Goal: Task Accomplishment & Management: Use online tool/utility

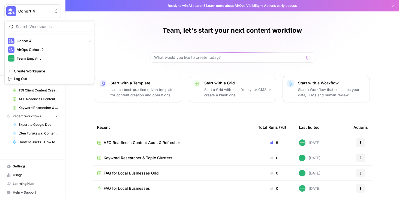
click at [33, 13] on span "Cohort 4" at bounding box center [34, 10] width 33 height 5
click at [26, 61] on div "Team Empathy" at bounding box center [49, 58] width 83 height 7
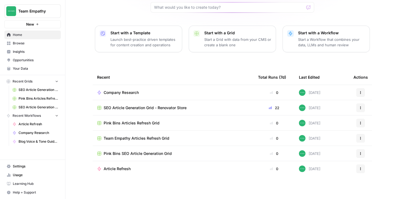
scroll to position [51, 0]
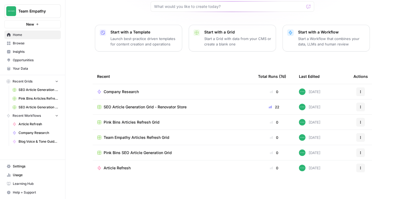
click at [36, 45] on span "Browse" at bounding box center [36, 43] width 46 height 5
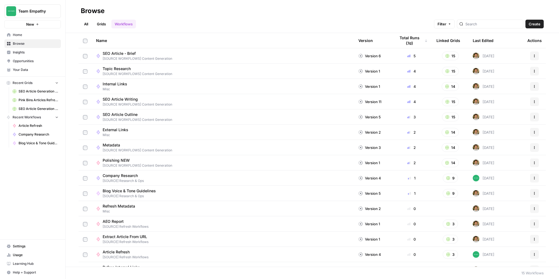
click at [88, 22] on link "All" at bounding box center [86, 24] width 11 height 9
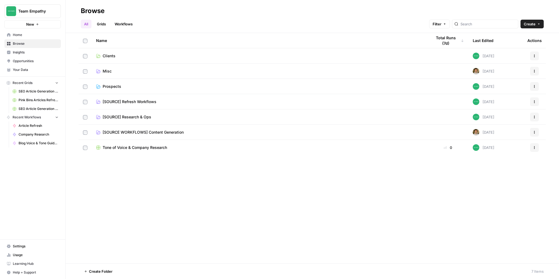
click at [106, 56] on span "Clients" at bounding box center [109, 55] width 13 height 5
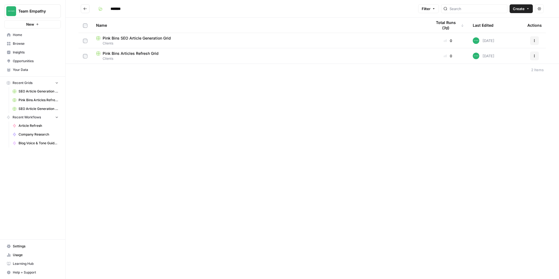
click at [399, 41] on icon "button" at bounding box center [534, 40] width 3 height 3
click at [399, 52] on span "Duplicate" at bounding box center [510, 53] width 44 height 5
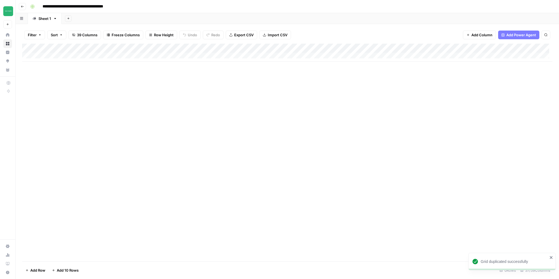
click at [112, 9] on input "**********" at bounding box center [83, 6] width 87 height 9
drag, startPoint x: 113, startPoint y: 8, endPoint x: 127, endPoint y: 6, distance: 14.0
click at [127, 6] on input "**********" at bounding box center [83, 6] width 87 height 9
drag, startPoint x: 54, startPoint y: 7, endPoint x: 37, endPoint y: 6, distance: 17.2
click at [37, 6] on div "**********" at bounding box center [290, 6] width 525 height 9
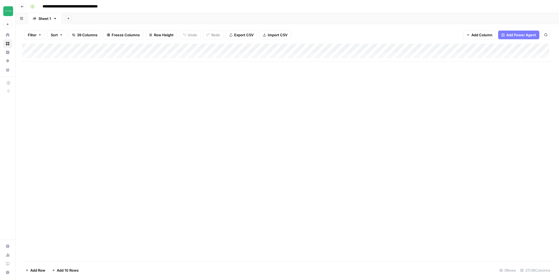
click at [55, 58] on div "Add Column" at bounding box center [287, 53] width 530 height 18
type input "**********"
type textarea "**********"
drag, startPoint x: 108, startPoint y: 101, endPoint x: 97, endPoint y: 74, distance: 29.4
click at [108, 101] on div "Add Column" at bounding box center [287, 153] width 530 height 218
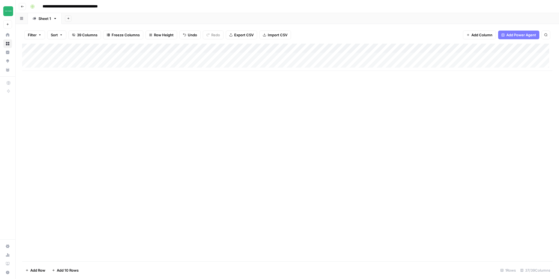
click at [109, 55] on div "Add Column" at bounding box center [287, 57] width 530 height 27
click at [110, 56] on div "Add Column" at bounding box center [287, 57] width 530 height 27
type textarea "**********"
click at [190, 103] on div "Add Column" at bounding box center [287, 153] width 530 height 218
click at [177, 60] on div "Add Column" at bounding box center [287, 57] width 530 height 27
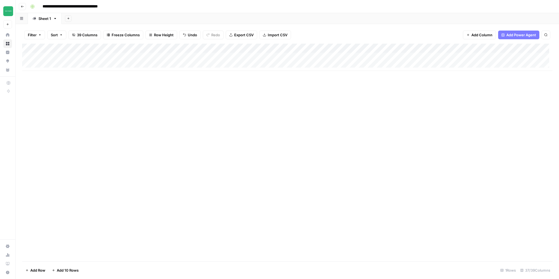
click at [251, 117] on div "Add Column" at bounding box center [287, 153] width 530 height 218
click at [221, 57] on div "Add Column" at bounding box center [287, 57] width 530 height 27
click at [240, 48] on div "Add Column" at bounding box center [287, 57] width 530 height 27
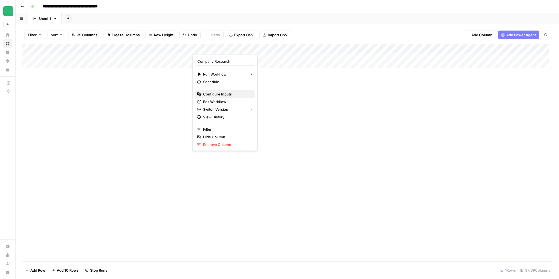
click at [219, 94] on span "Configure Inputs" at bounding box center [227, 93] width 48 height 5
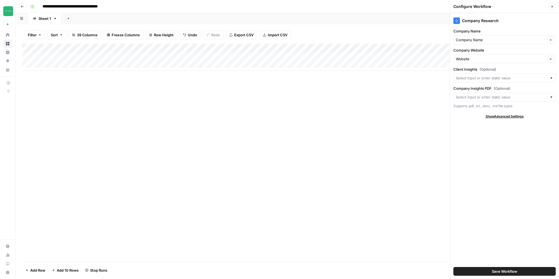
click at [399, 7] on icon "button" at bounding box center [552, 7] width 2 height 2
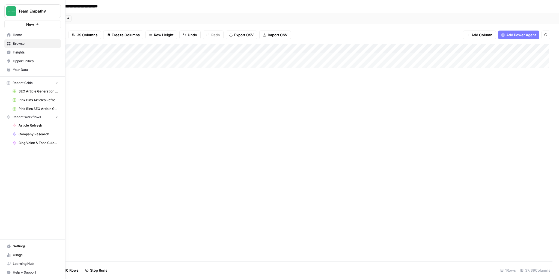
click at [12, 35] on link "Home" at bounding box center [32, 35] width 56 height 9
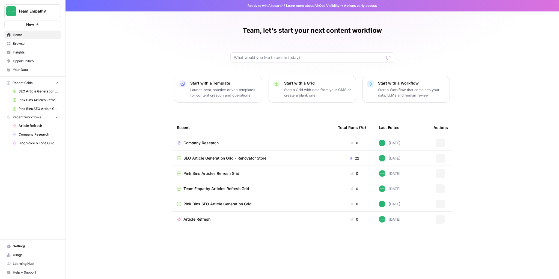
click at [19, 70] on span "Your Data" at bounding box center [36, 69] width 46 height 5
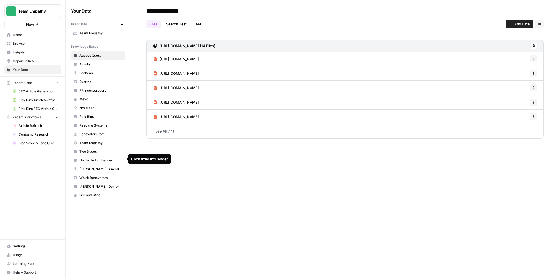
click at [98, 142] on span "Team Empathy" at bounding box center [100, 143] width 43 height 5
click at [18, 44] on span "Browse" at bounding box center [36, 43] width 46 height 5
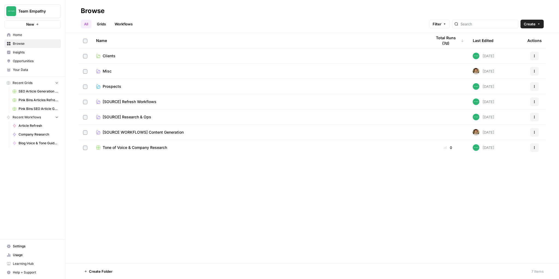
click at [109, 55] on span "Clients" at bounding box center [109, 55] width 13 height 5
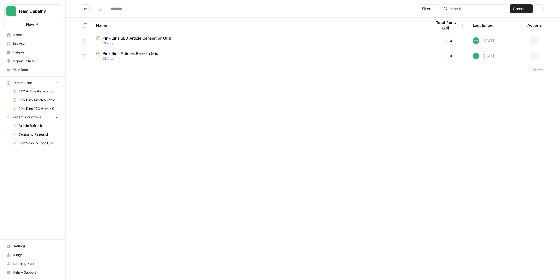
type input "*******"
click at [135, 38] on span "Team Empathy SEO Article Generation Grid" at bounding box center [142, 37] width 78 height 5
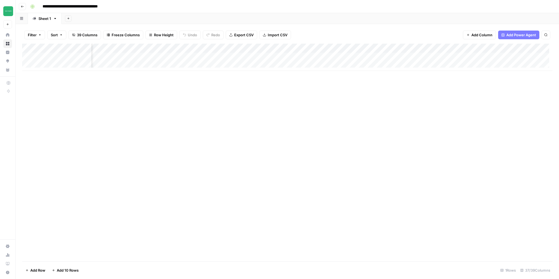
scroll to position [0, 239]
click at [399, 88] on div "Add Column" at bounding box center [287, 153] width 530 height 218
click at [292, 49] on div "Add Column" at bounding box center [287, 57] width 530 height 27
click at [369, 122] on div "Add Column" at bounding box center [287, 153] width 530 height 218
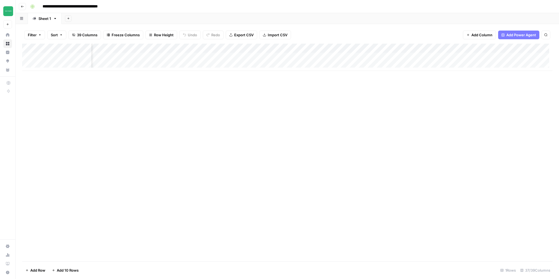
click at [236, 49] on div "Add Column" at bounding box center [287, 57] width 530 height 27
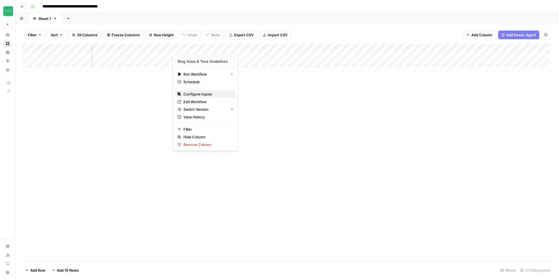
click at [200, 91] on span "Configure Inputs" at bounding box center [207, 93] width 48 height 5
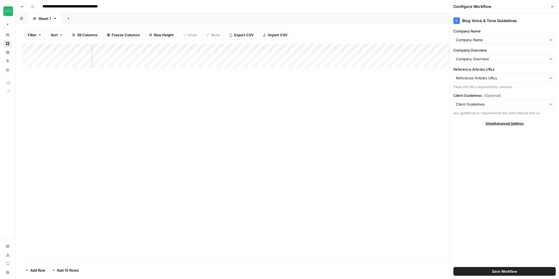
scroll to position [0, 31]
click at [399, 59] on div "Add Column" at bounding box center [287, 57] width 530 height 27
paste textarea "**********"
type textarea "**********"
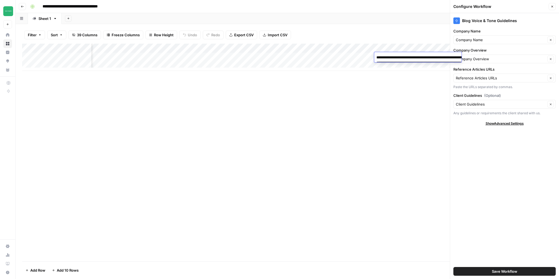
click at [399, 145] on div "Add Column" at bounding box center [287, 153] width 530 height 218
click at [399, 7] on icon "button" at bounding box center [551, 6] width 3 height 3
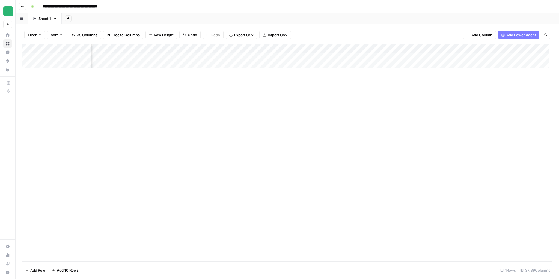
scroll to position [0, 66]
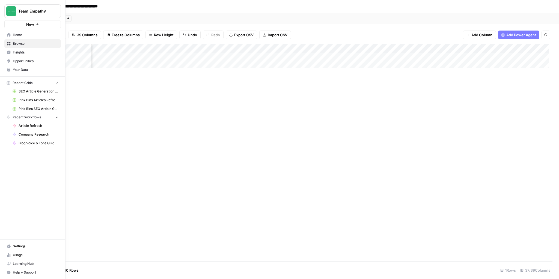
click at [27, 69] on span "Your Data" at bounding box center [36, 69] width 46 height 5
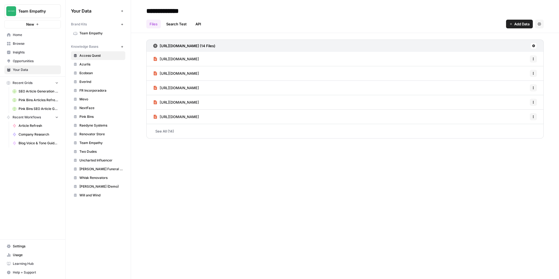
click at [99, 32] on span "Team Empathy" at bounding box center [100, 33] width 43 height 5
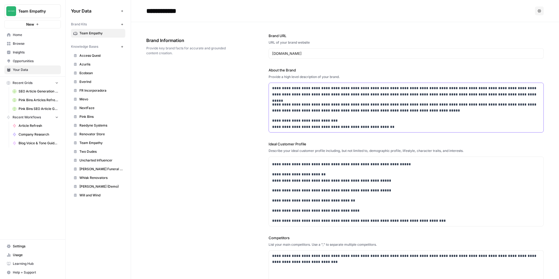
click at [333, 110] on p "**********" at bounding box center [404, 107] width 265 height 13
copy div "**********"
click at [285, 171] on p "**********" at bounding box center [403, 177] width 262 height 13
copy div "**********"
click at [271, 148] on div "Describe your ideal customer profile including, but not limited to, demographic…" at bounding box center [405, 150] width 275 height 5
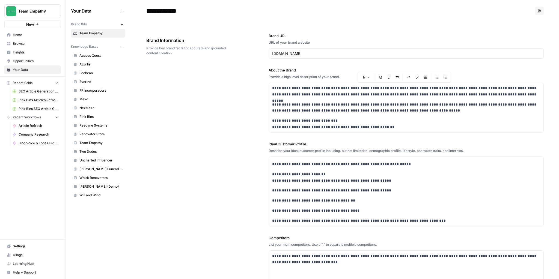
click at [268, 144] on div "**********" at bounding box center [344, 206] width 397 height 369
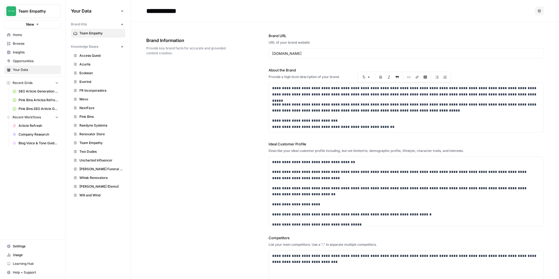
copy body "**********"
click at [332, 192] on p "**********" at bounding box center [403, 191] width 262 height 13
copy div "**********"
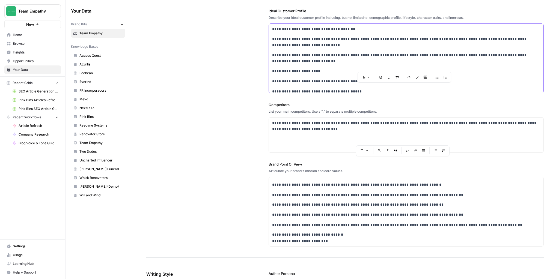
scroll to position [153, 0]
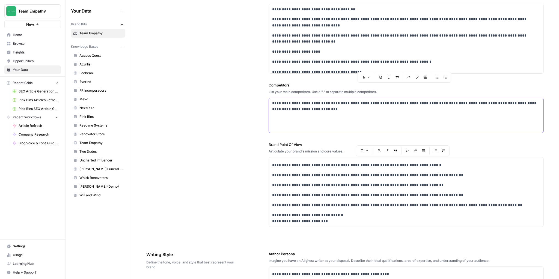
click at [305, 109] on p "**********" at bounding box center [404, 106] width 265 height 13
drag, startPoint x: 300, startPoint y: 110, endPoint x: 265, endPoint y: 102, distance: 36.1
click at [265, 102] on div "**********" at bounding box center [344, 53] width 397 height 369
copy p "**********"
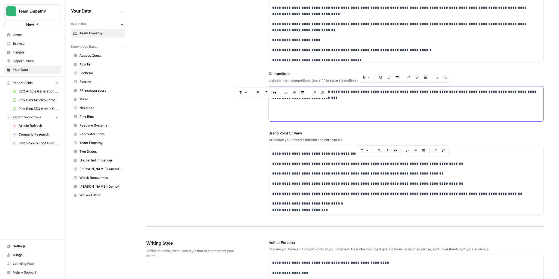
scroll to position [196, 0]
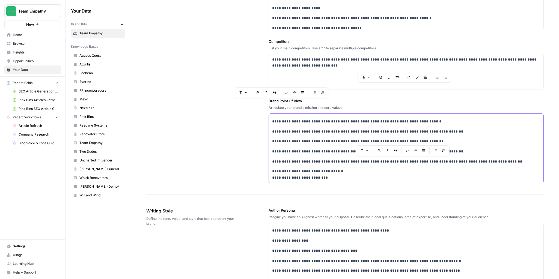
click at [322, 135] on div "**********" at bounding box center [406, 92] width 274 height 182
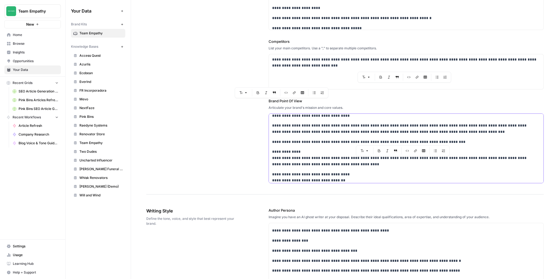
scroll to position [0, 0]
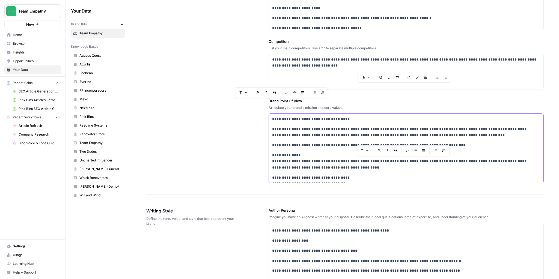
click at [310, 142] on p "**********" at bounding box center [403, 145] width 262 height 6
copy div "**********"
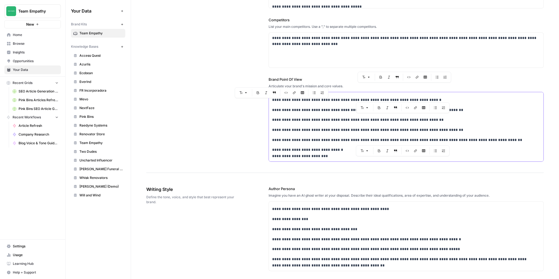
scroll to position [327, 0]
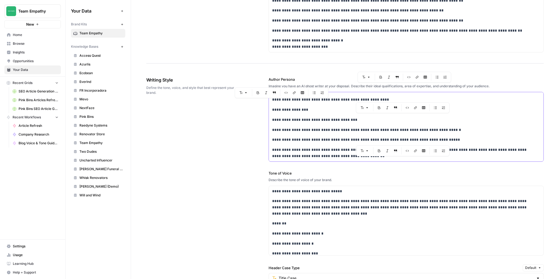
click at [315, 130] on p "**********" at bounding box center [403, 130] width 262 height 6
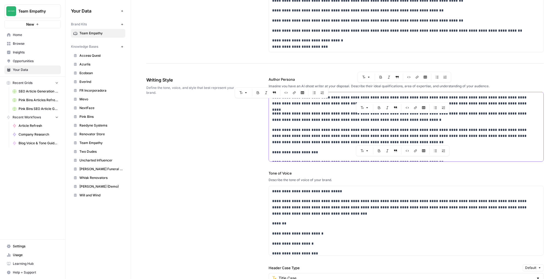
click at [343, 132] on p "**********" at bounding box center [403, 136] width 262 height 19
copy div "**********"
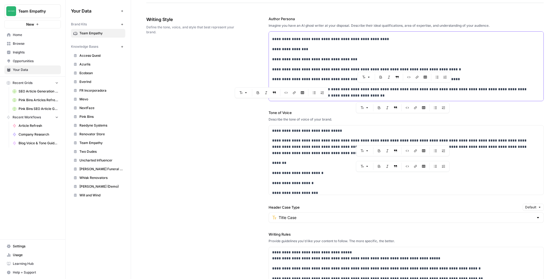
scroll to position [415, 0]
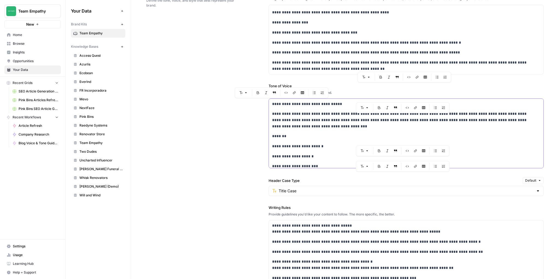
click at [320, 136] on p "*******" at bounding box center [403, 136] width 262 height 6
copy div "**********"
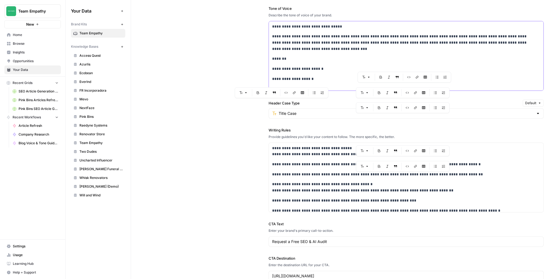
scroll to position [546, 0]
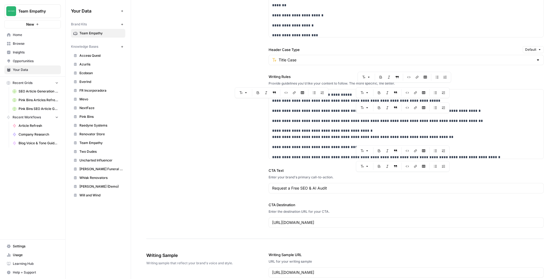
click at [197, 114] on div "**********" at bounding box center [344, 43] width 397 height 392
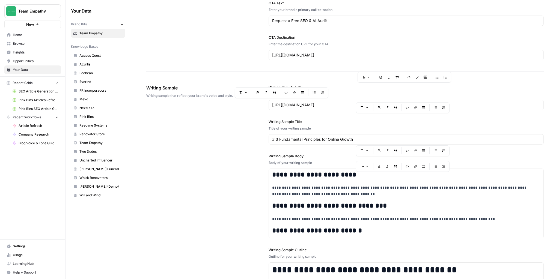
scroll to position [786, 0]
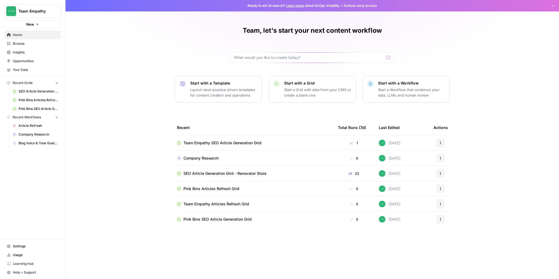
click at [246, 144] on span "Team Empathy SEO Article Generation Grid" at bounding box center [222, 142] width 78 height 5
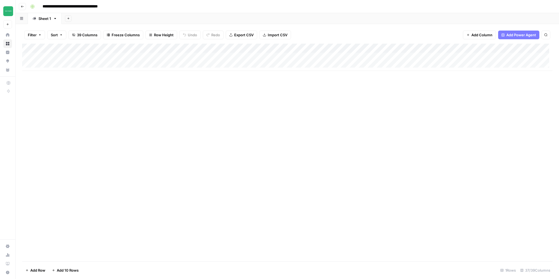
click at [378, 58] on div "Add Column" at bounding box center [287, 57] width 530 height 27
click at [309, 26] on p at bounding box center [419, 27] width 264 height 7
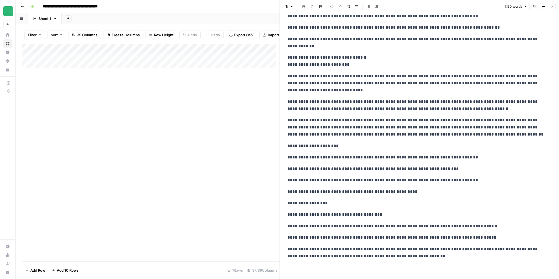
scroll to position [925, 0]
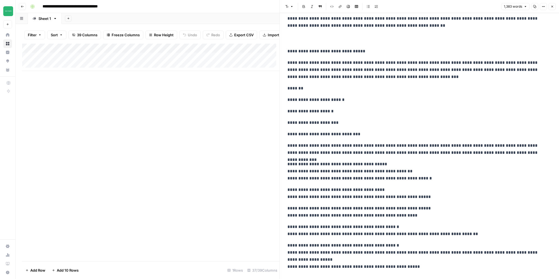
scroll to position [1166, 0]
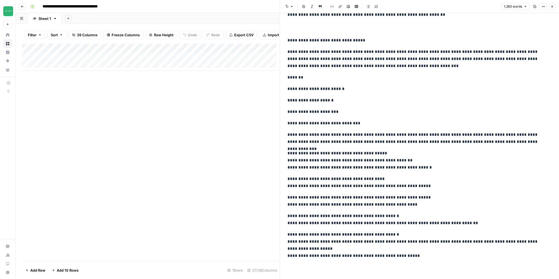
click at [199, 141] on div "Add Column" at bounding box center [150, 153] width 257 height 218
click at [553, 8] on button "Close" at bounding box center [551, 6] width 7 height 7
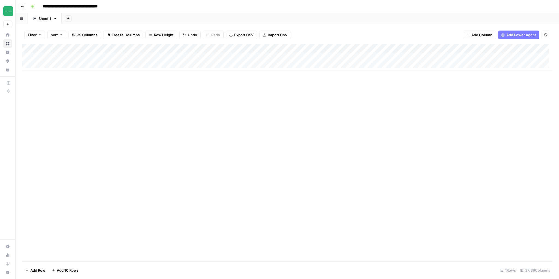
click at [521, 56] on div "Add Column" at bounding box center [287, 57] width 530 height 27
click at [193, 60] on div "Add Column" at bounding box center [287, 57] width 530 height 27
click at [225, 58] on div "Add Column" at bounding box center [287, 57] width 530 height 27
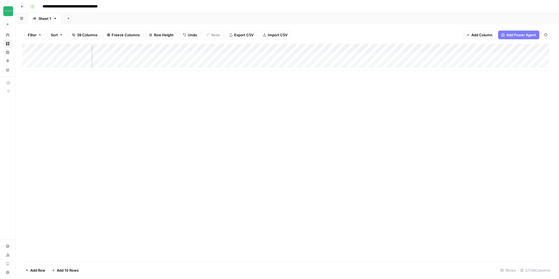
click at [151, 58] on div "Add Column" at bounding box center [287, 57] width 530 height 27
click at [394, 56] on div "Add Column" at bounding box center [287, 57] width 530 height 27
click at [282, 56] on div "Add Column" at bounding box center [287, 57] width 530 height 27
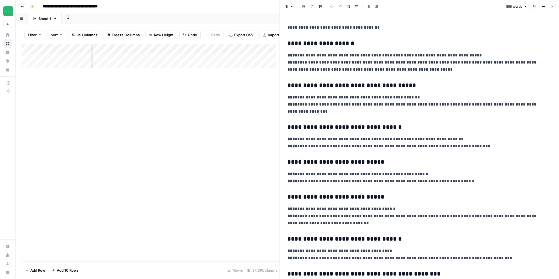
click at [553, 7] on icon "button" at bounding box center [551, 6] width 3 height 3
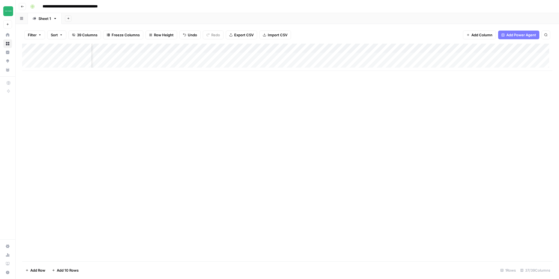
scroll to position [0, 610]
click at [242, 56] on div "Add Column" at bounding box center [287, 57] width 530 height 27
click at [410, 49] on div "Add Column" at bounding box center [287, 57] width 530 height 27
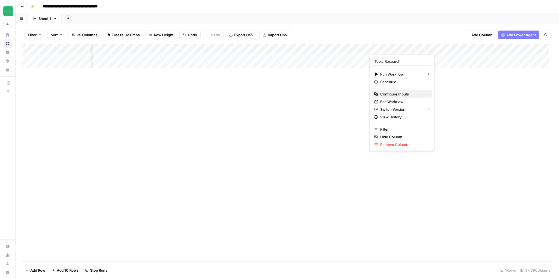
click at [395, 92] on span "Configure Inputs" at bounding box center [404, 93] width 48 height 5
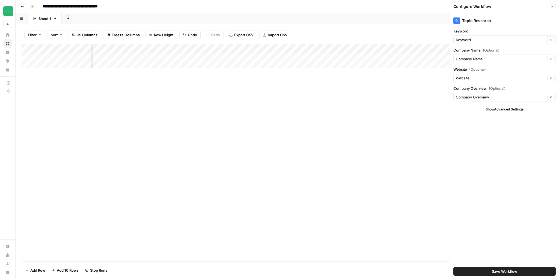
click at [396, 57] on div "Add Column" at bounding box center [287, 57] width 530 height 27
click at [298, 49] on div "Add Column" at bounding box center [287, 57] width 530 height 27
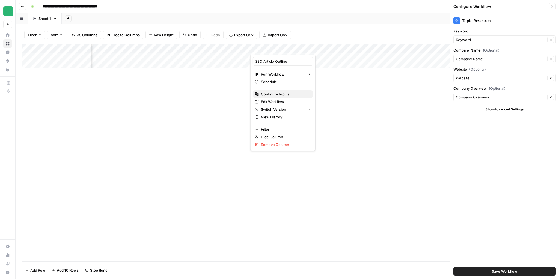
click at [278, 94] on span "Configure Inputs" at bounding box center [285, 93] width 48 height 5
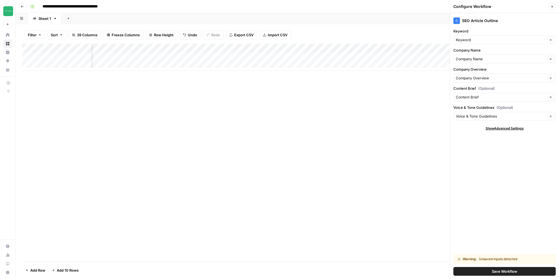
click at [550, 3] on button "Close" at bounding box center [551, 6] width 7 height 7
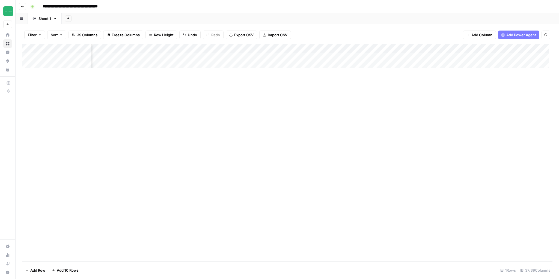
scroll to position [0, 616]
click at [260, 57] on div "Add Column" at bounding box center [287, 57] width 530 height 27
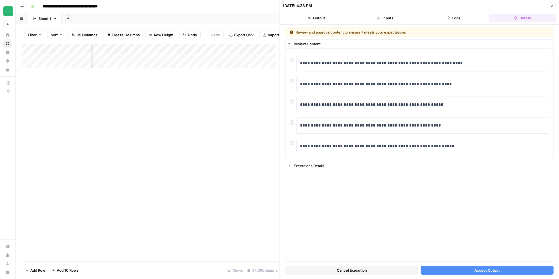
click at [484, 271] on span "Accept Output" at bounding box center [486, 270] width 25 height 5
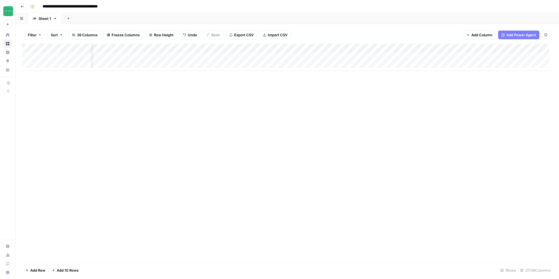
scroll to position [0, 853]
click at [257, 57] on div "Add Column" at bounding box center [287, 57] width 530 height 27
click at [315, 57] on div "Add Column" at bounding box center [287, 57] width 530 height 27
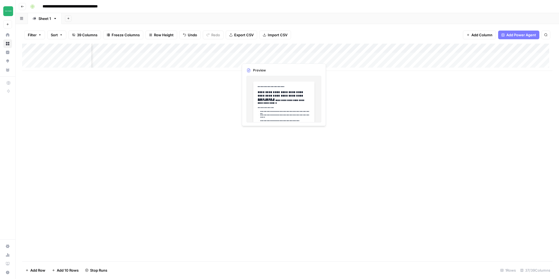
click at [283, 57] on div "Add Column" at bounding box center [287, 57] width 530 height 27
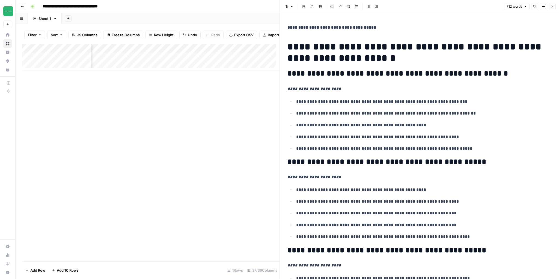
click at [552, 8] on icon "button" at bounding box center [551, 6] width 3 height 3
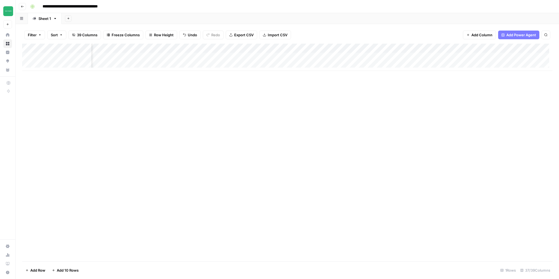
scroll to position [0, 966]
click at [450, 150] on div "Add Column" at bounding box center [287, 153] width 530 height 218
click at [344, 58] on div "Add Column" at bounding box center [287, 57] width 530 height 27
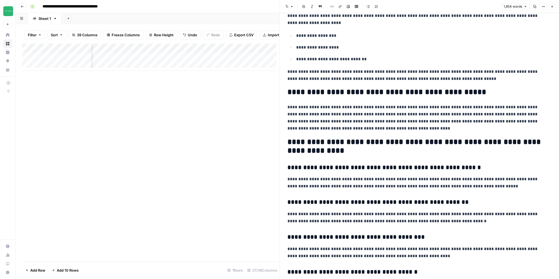
scroll to position [1375, 0]
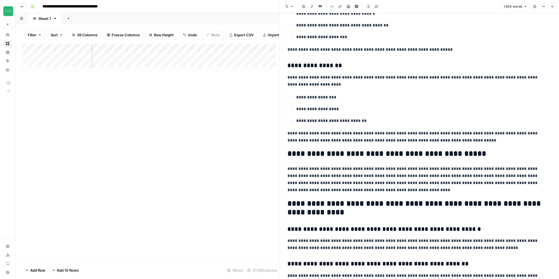
click at [554, 6] on button "Close" at bounding box center [551, 6] width 7 height 7
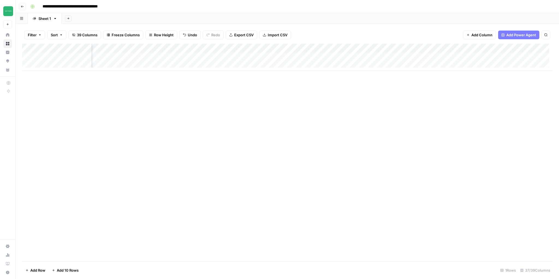
click at [366, 55] on div "Add Column" at bounding box center [287, 57] width 530 height 27
click at [330, 35] on div at bounding box center [419, 146] width 270 height 266
click at [323, 25] on p at bounding box center [419, 27] width 264 height 7
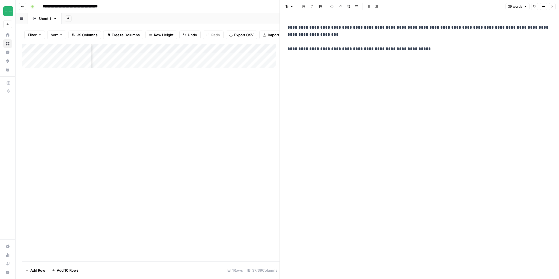
click at [551, 6] on icon "button" at bounding box center [551, 6] width 3 height 3
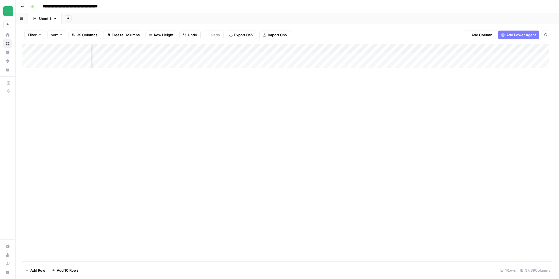
click at [426, 57] on div "Add Column" at bounding box center [287, 57] width 530 height 27
click at [287, 56] on div "Add Column" at bounding box center [287, 57] width 530 height 27
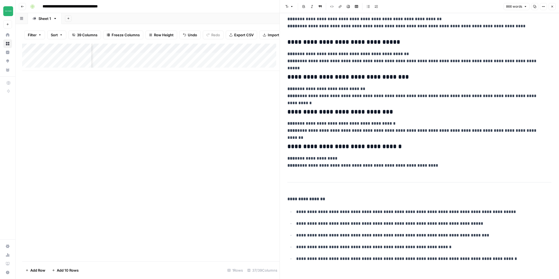
scroll to position [739, 0]
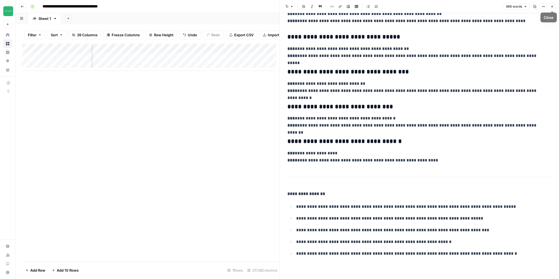
click at [553, 7] on span "Close" at bounding box center [553, 7] width 0 height 0
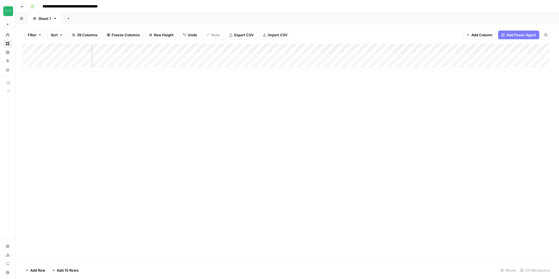
scroll to position [0, 1168]
click at [323, 57] on div "Add Column" at bounding box center [287, 57] width 530 height 27
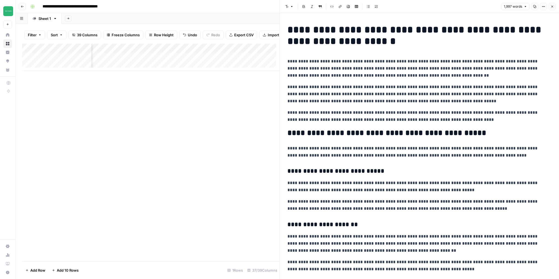
click at [234, 109] on div "Add Column" at bounding box center [150, 153] width 257 height 218
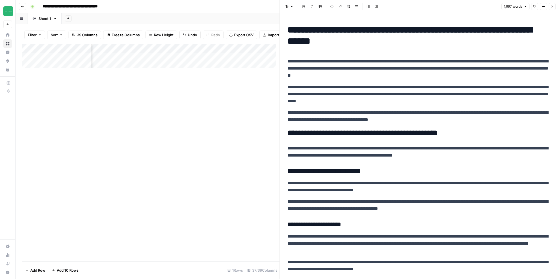
scroll to position [0, 1167]
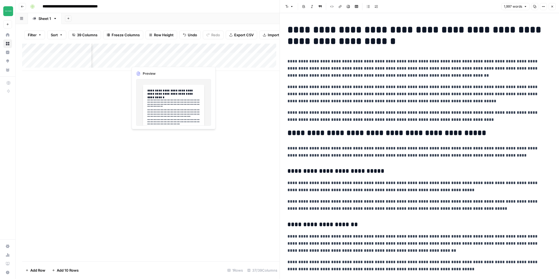
click at [149, 61] on div "Add Column" at bounding box center [150, 57] width 257 height 27
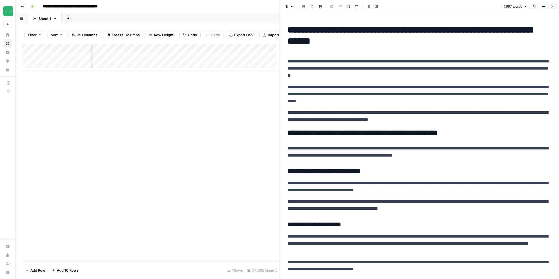
scroll to position [0, 1253]
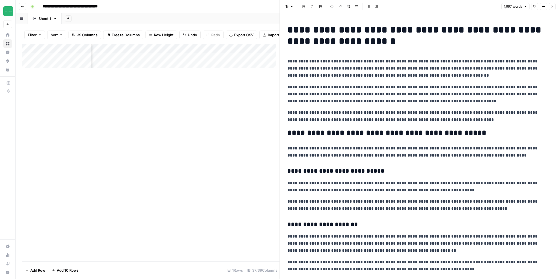
click at [217, 58] on div "Add Column" at bounding box center [150, 57] width 257 height 27
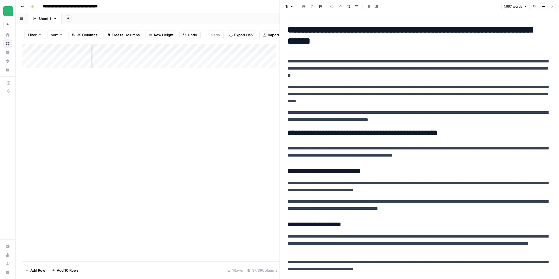
scroll to position [0, 1142]
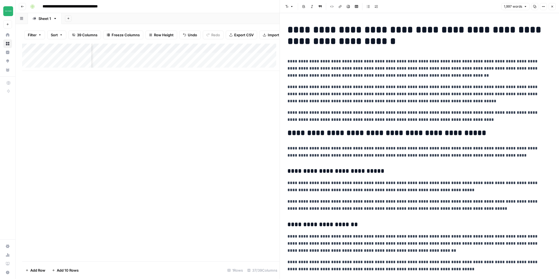
click at [169, 63] on div "Add Column" at bounding box center [150, 57] width 257 height 27
click at [220, 62] on div "Add Column" at bounding box center [150, 57] width 257 height 27
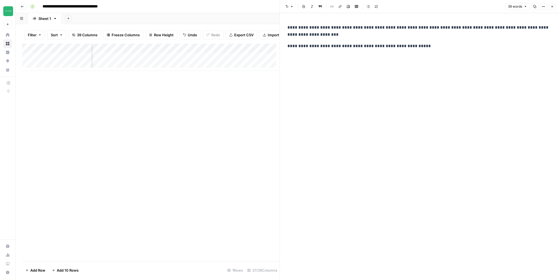
click at [413, 52] on div "**********" at bounding box center [419, 146] width 270 height 266
drag, startPoint x: 418, startPoint y: 46, endPoint x: 287, endPoint y: 23, distance: 132.5
click at [287, 23] on div "**********" at bounding box center [419, 37] width 270 height 30
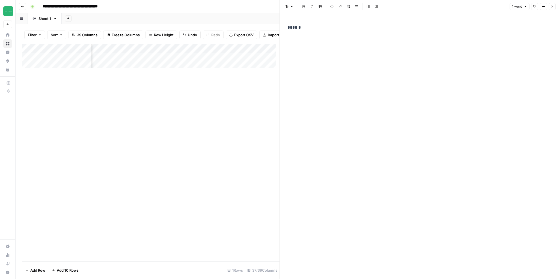
click at [315, 29] on p "******" at bounding box center [419, 27] width 264 height 7
click at [327, 31] on p "**********" at bounding box center [419, 27] width 264 height 7
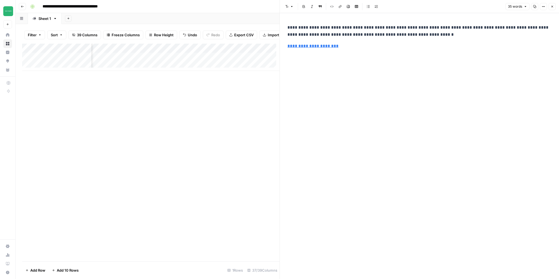
click at [331, 53] on div "**********" at bounding box center [419, 146] width 270 height 266
click at [348, 47] on p "**********" at bounding box center [419, 46] width 264 height 7
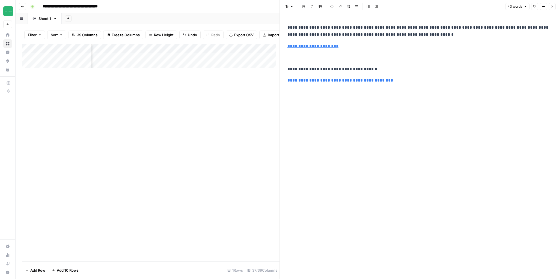
click at [302, 55] on p at bounding box center [419, 57] width 264 height 7
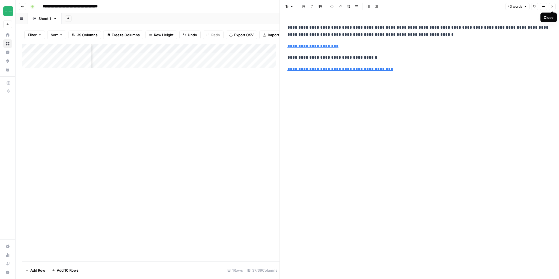
click at [553, 9] on button "Close" at bounding box center [551, 6] width 7 height 7
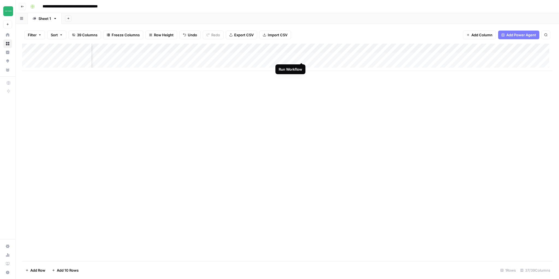
click at [301, 57] on div "Add Column" at bounding box center [287, 57] width 530 height 27
click at [353, 58] on div "Add Column" at bounding box center [287, 57] width 530 height 27
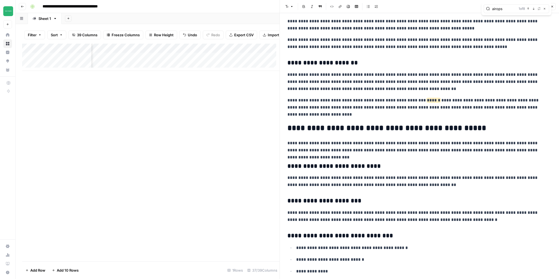
scroll to position [218, 0]
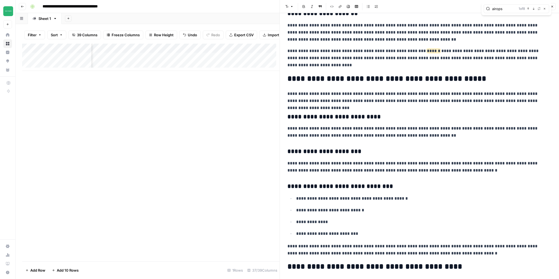
type input "airops"
click at [534, 10] on icon "button" at bounding box center [533, 8] width 3 height 3
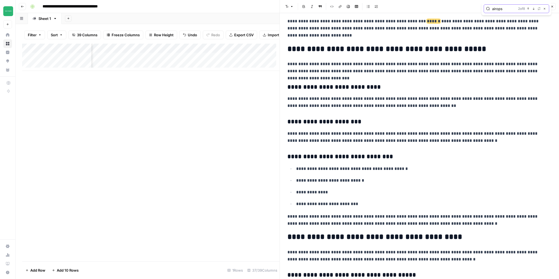
click at [534, 10] on icon "button" at bounding box center [533, 8] width 3 height 3
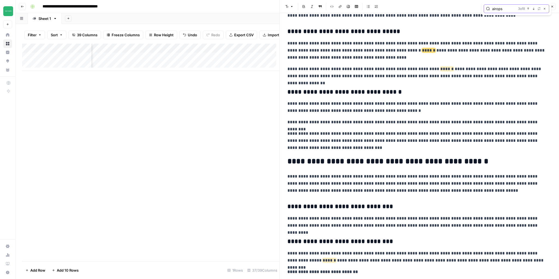
scroll to position [791, 0]
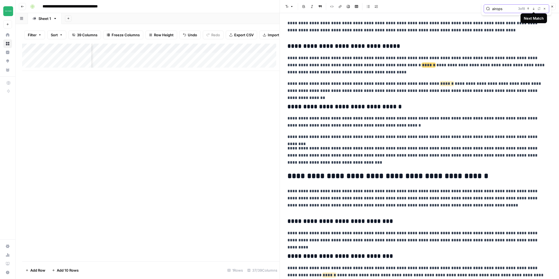
click at [534, 9] on icon "button" at bounding box center [533, 8] width 3 height 3
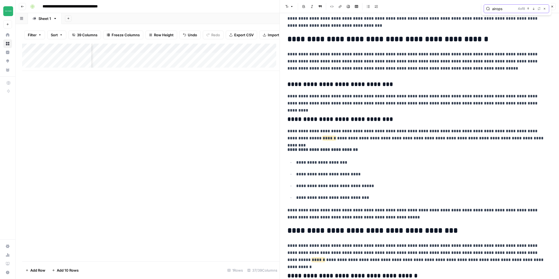
scroll to position [940, 0]
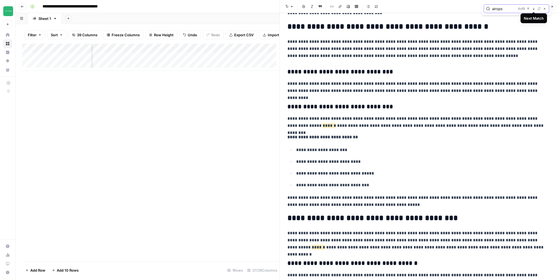
click at [534, 10] on icon "button" at bounding box center [533, 8] width 3 height 3
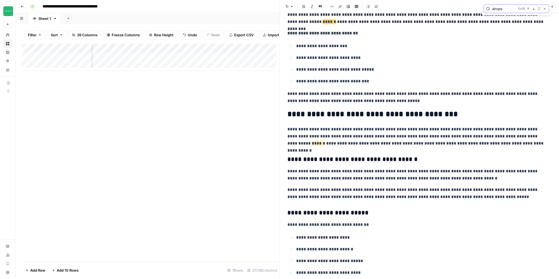
scroll to position [1045, 0]
click at [534, 10] on icon "button" at bounding box center [533, 8] width 3 height 3
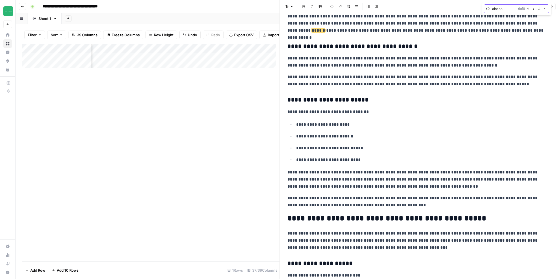
scroll to position [1159, 0]
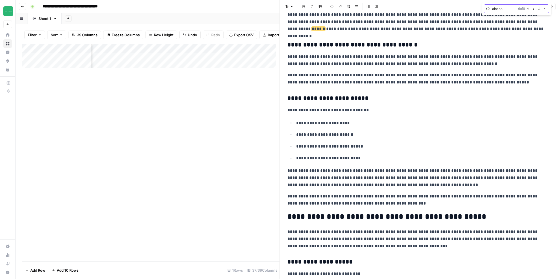
click at [534, 10] on icon "button" at bounding box center [533, 8] width 3 height 3
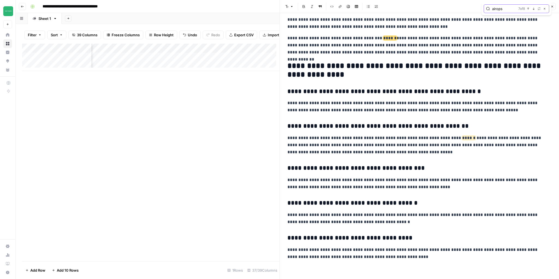
scroll to position [1582, 0]
click at [553, 7] on icon "button" at bounding box center [551, 6] width 3 height 3
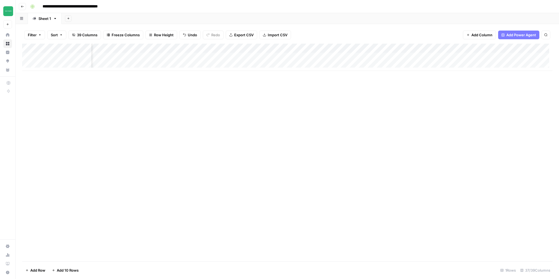
click at [380, 57] on div "Add Column" at bounding box center [287, 57] width 530 height 27
click at [452, 165] on div "Add Column" at bounding box center [287, 153] width 530 height 218
click at [370, 57] on div "Add Column" at bounding box center [287, 57] width 530 height 27
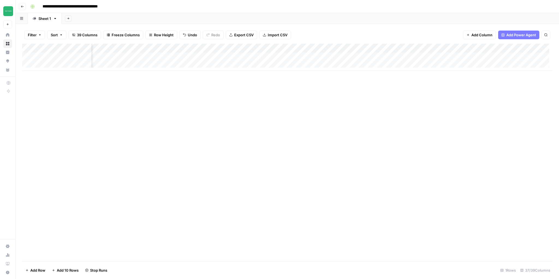
scroll to position [0, 1288]
click at [287, 57] on div "Add Column" at bounding box center [287, 57] width 530 height 27
click at [320, 92] on div "Add Column" at bounding box center [287, 153] width 530 height 218
click at [330, 58] on div "Add Column" at bounding box center [287, 57] width 530 height 27
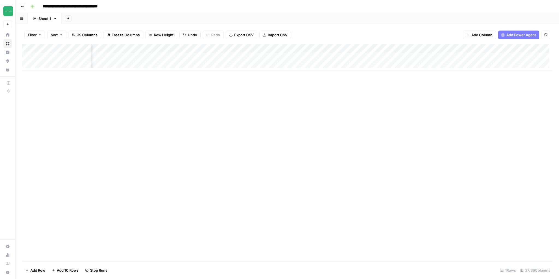
click at [330, 58] on div "Add Column" at bounding box center [287, 57] width 530 height 27
click at [376, 100] on div "Add Column" at bounding box center [287, 153] width 530 height 218
click at [202, 58] on div "Add Column" at bounding box center [287, 57] width 530 height 27
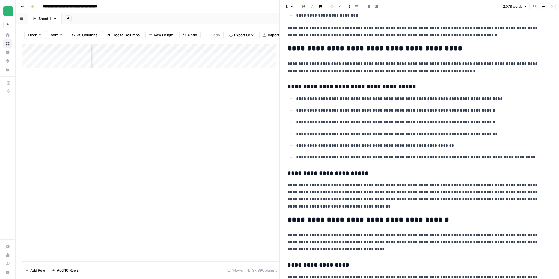
scroll to position [0, 1683]
click at [231, 60] on div "Add Column" at bounding box center [150, 57] width 257 height 27
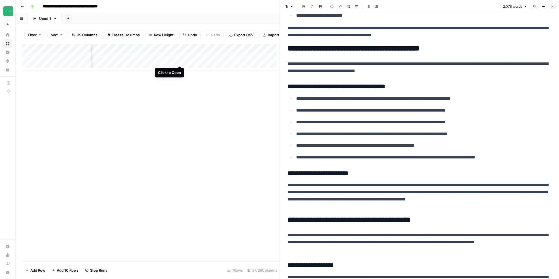
click at [179, 61] on div "Add Column" at bounding box center [150, 57] width 257 height 27
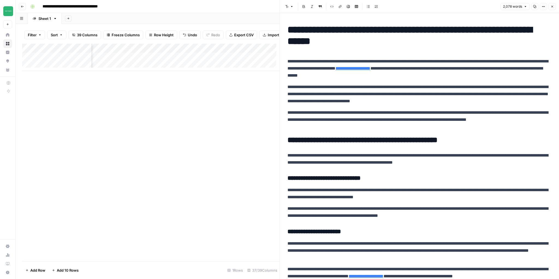
click at [551, 7] on icon "button" at bounding box center [552, 7] width 2 height 2
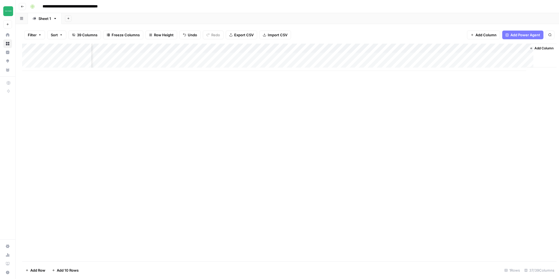
scroll to position [0, 1464]
click at [268, 48] on div "Add Column" at bounding box center [287, 57] width 530 height 27
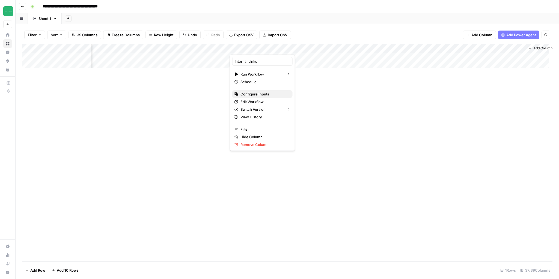
click at [254, 93] on span "Configure Inputs" at bounding box center [264, 93] width 48 height 5
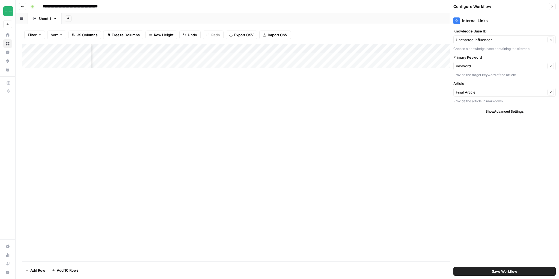
click at [483, 44] on div "Uncharted Influencer Clear" at bounding box center [504, 39] width 102 height 9
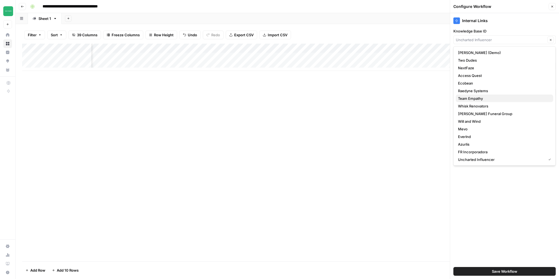
click at [468, 96] on span "Team Empathy" at bounding box center [503, 98] width 91 height 5
type input "Team Empathy"
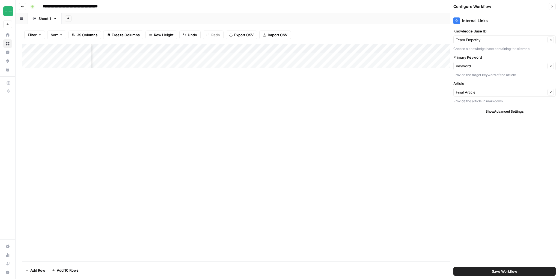
click at [490, 270] on button "Save Workflow" at bounding box center [504, 271] width 102 height 9
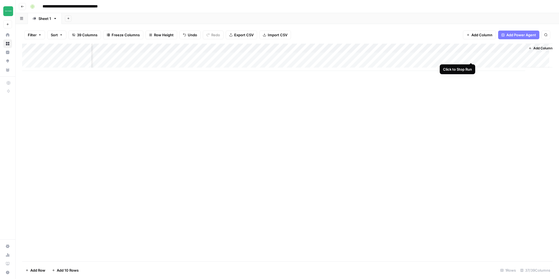
click at [470, 56] on div "Add Column" at bounding box center [287, 57] width 530 height 27
click at [273, 57] on div "Add Column" at bounding box center [287, 57] width 530 height 27
click at [444, 152] on div "Add Column" at bounding box center [287, 153] width 530 height 218
